Goal: Find specific page/section

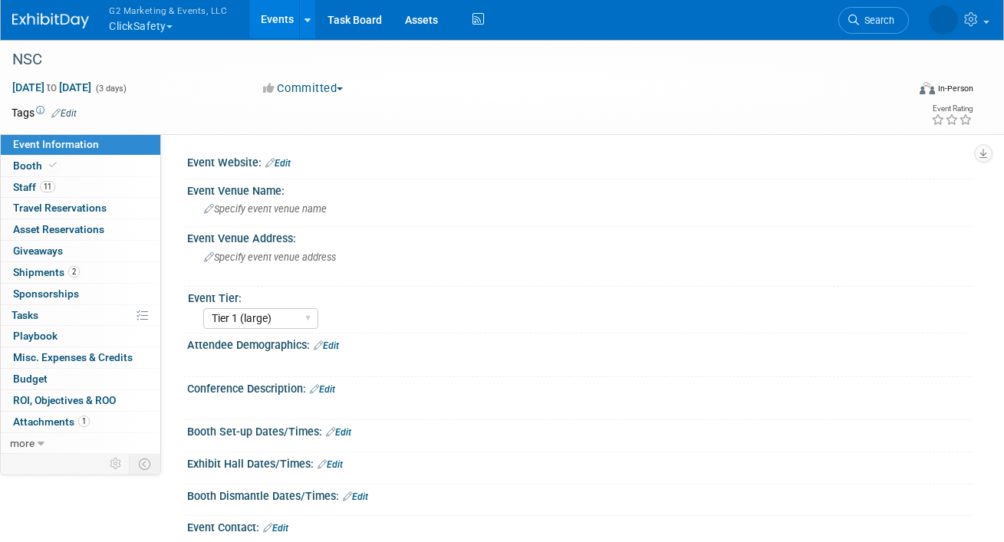
select select "Tier 1 (large)"
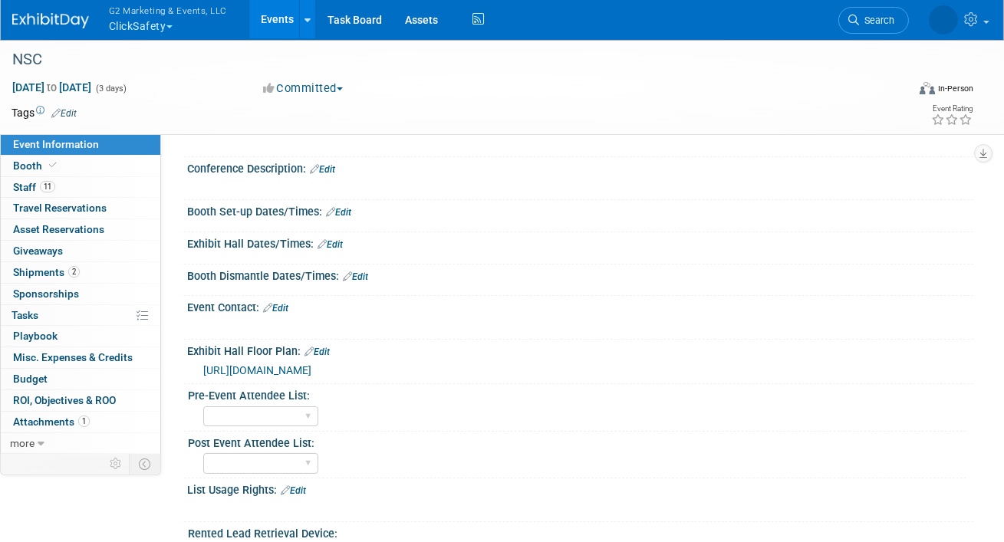
click at [160, 21] on button "G2 Marketing & Events, LLC ClickSafety" at bounding box center [176, 20] width 139 height 40
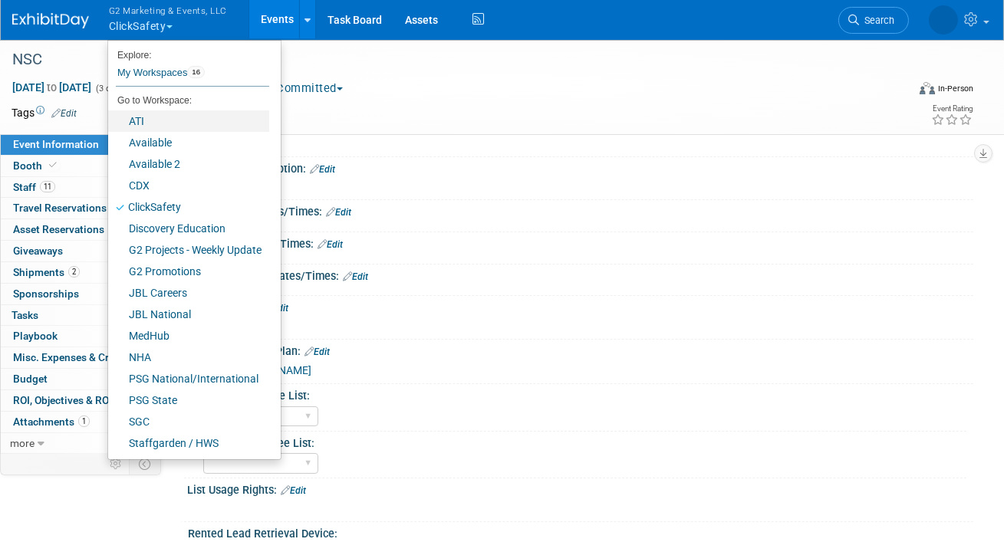
click at [143, 120] on link "ATI" at bounding box center [188, 120] width 161 height 21
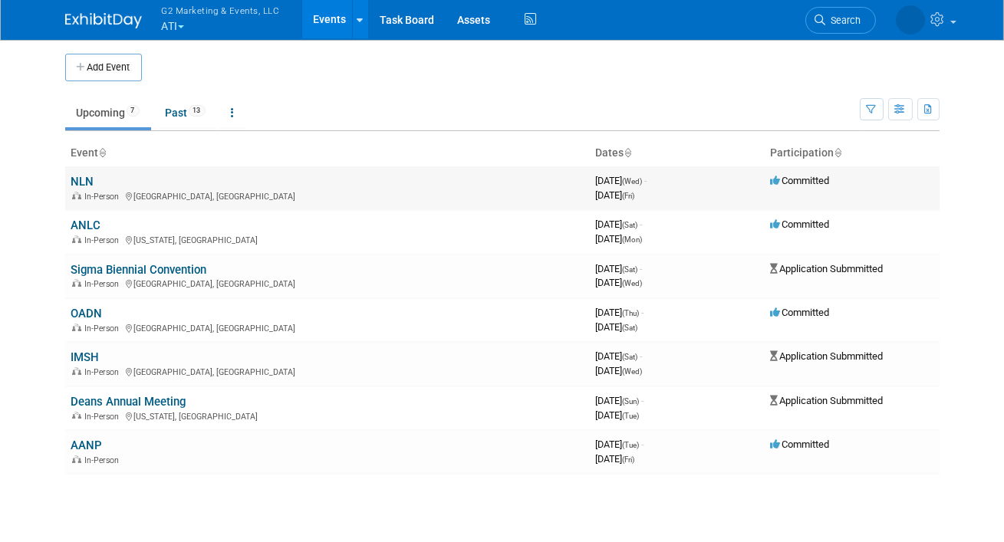
click at [77, 185] on link "NLN" at bounding box center [82, 182] width 23 height 14
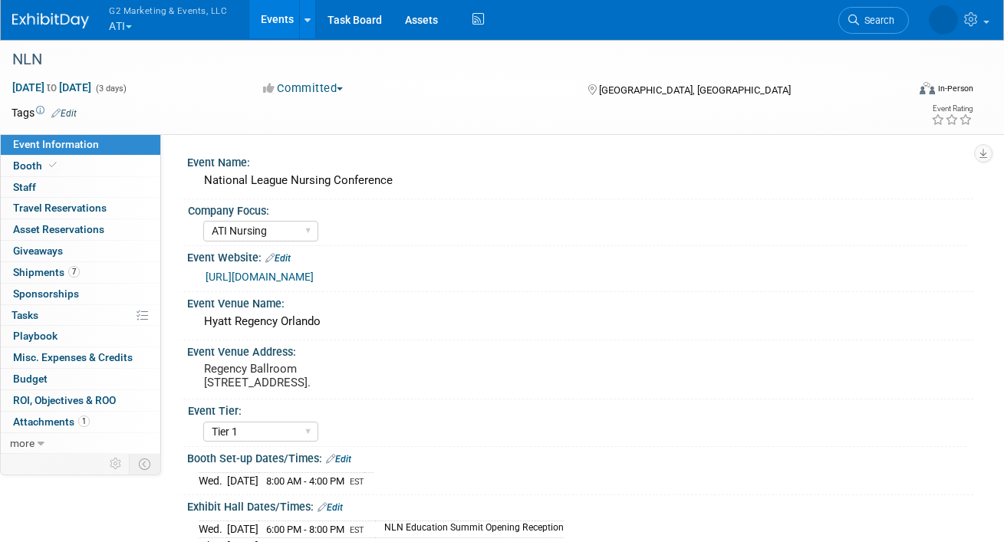
select select "ATI Nursing"
select select "Tier 1"
select select "Show Rented App/Device"
click at [72, 170] on link "Booth" at bounding box center [81, 166] width 160 height 21
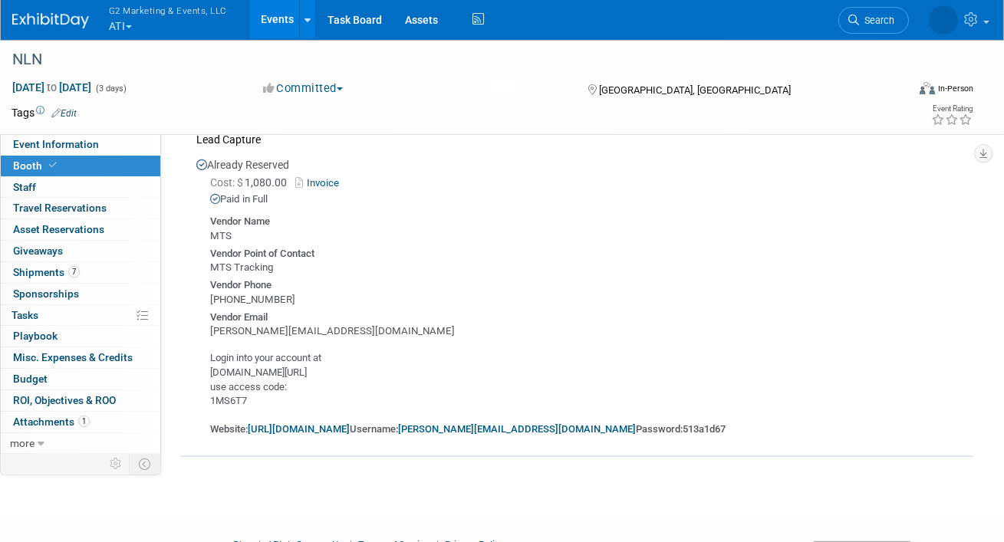
scroll to position [836, 0]
